Goal: Information Seeking & Learning: Learn about a topic

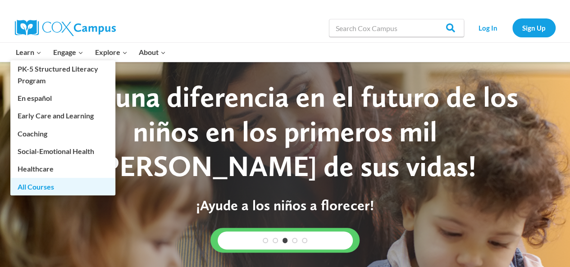
click at [50, 189] on link "All Courses" at bounding box center [62, 186] width 105 height 17
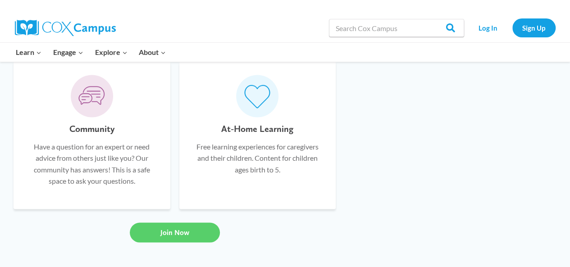
scroll to position [873, 0]
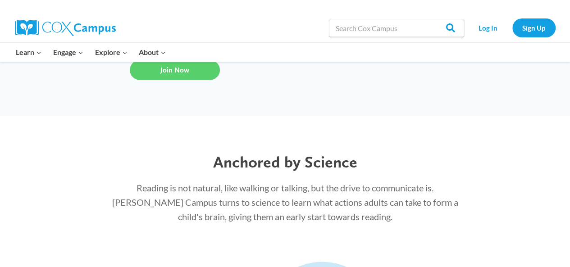
drag, startPoint x: 573, startPoint y: 25, endPoint x: 556, endPoint y: 181, distance: 156.9
click at [556, 181] on html "Skip to content Search in [URL][DOMAIN_NAME] Search Search Log In Sign Up Learn…" at bounding box center [285, 148] width 570 height 2042
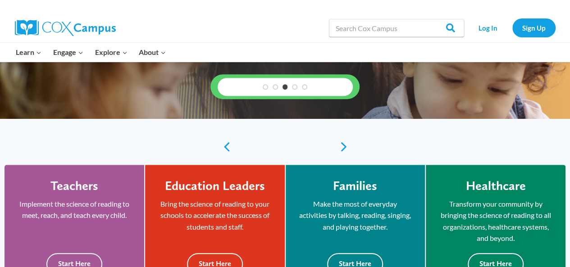
scroll to position [147, 0]
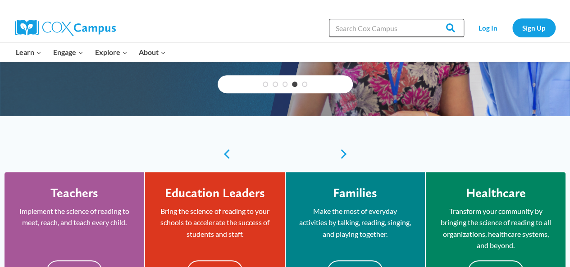
click at [388, 27] on input "Search in [URL][DOMAIN_NAME]" at bounding box center [396, 28] width 135 height 18
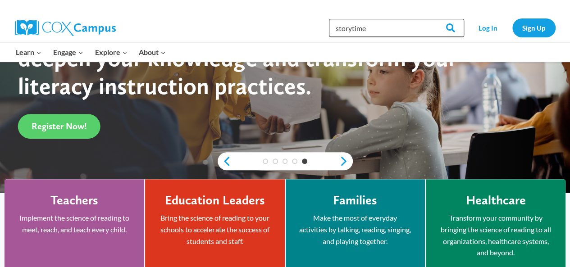
type input "storytime"
click at [429, 19] on input "Search" at bounding box center [446, 28] width 35 height 18
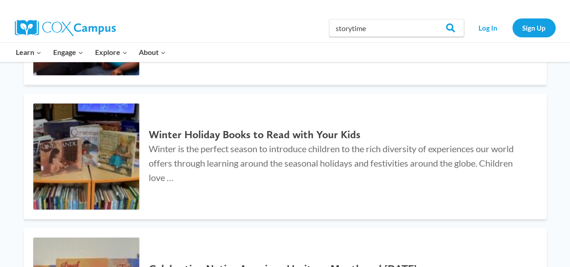
scroll to position [944, 0]
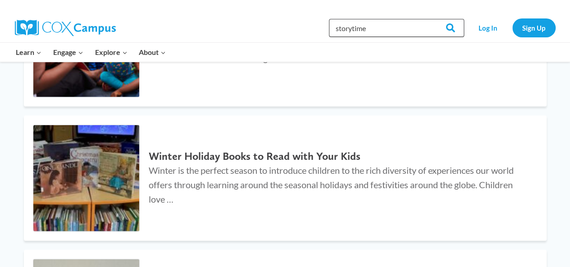
drag, startPoint x: 381, startPoint y: 33, endPoint x: 228, endPoint y: 34, distance: 152.8
click at [252, 35] on div "Search in https://coxcampus.org/ storytime Search Search Log In Sign Up" at bounding box center [389, 28] width 334 height 29
type input "ecosystem approach"
click at [429, 19] on input "Search" at bounding box center [446, 28] width 35 height 18
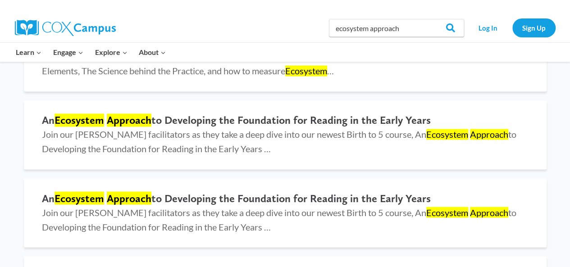
scroll to position [702, 0]
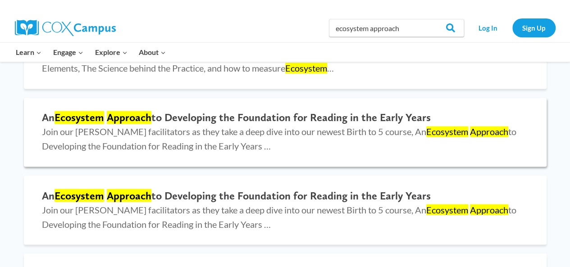
click at [327, 121] on h2 "An Ecosystem Approach to Developing the Foundation for Reading in the Early Yea…" at bounding box center [285, 117] width 487 height 13
click at [340, 117] on h2 "An Ecosystem Approach to Developing the Foundation for Reading in the Early Yea…" at bounding box center [285, 117] width 487 height 13
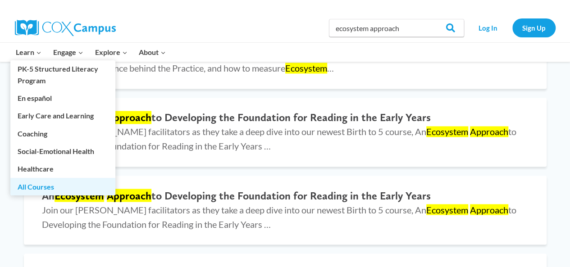
click at [24, 187] on link "All Courses" at bounding box center [62, 186] width 105 height 17
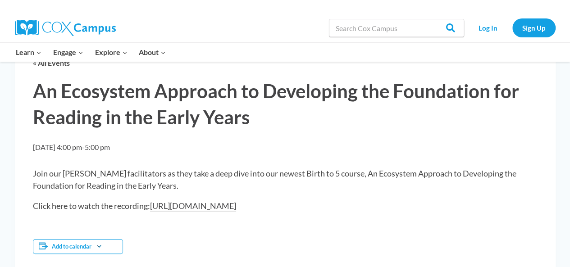
drag, startPoint x: 573, startPoint y: 28, endPoint x: 571, endPoint y: 54, distance: 25.3
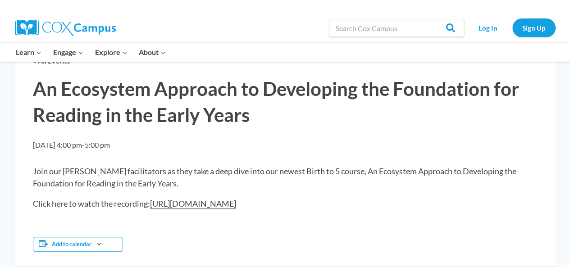
drag, startPoint x: 285, startPoint y: 202, endPoint x: 156, endPoint y: 204, distance: 129.4
click at [156, 204] on p "Click here to watch the recording: https://youtu.be/cdG1fEDbGek" at bounding box center [285, 204] width 505 height 12
click at [383, 196] on div "Join our Rollins facilitators as they take a deep dive into our newest Birth to…" at bounding box center [285, 187] width 505 height 45
